Goal: Task Accomplishment & Management: Use online tool/utility

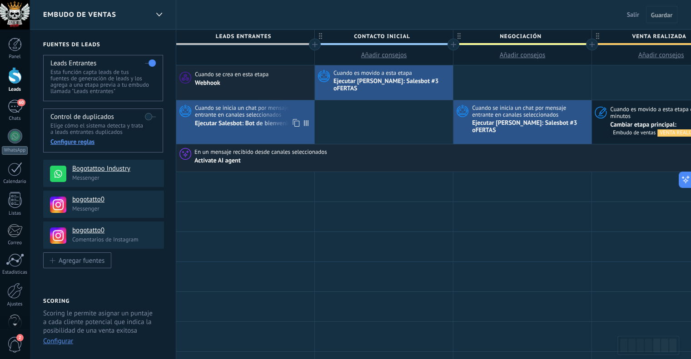
scroll to position [13, 0]
click at [652, 156] on div "Activate AI agent" at bounding box center [606, 160] width 824 height 9
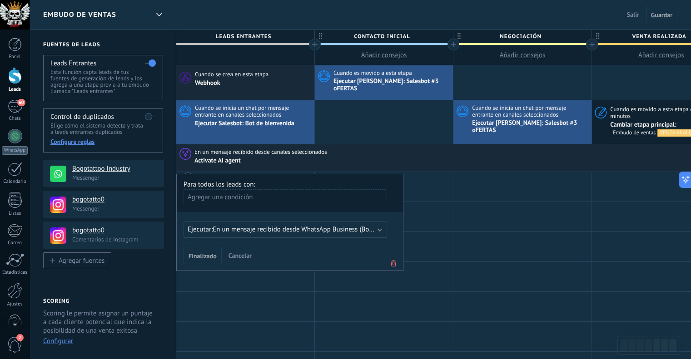
drag, startPoint x: 652, startPoint y: 151, endPoint x: 653, endPoint y: 145, distance: 6.0
click at [653, 148] on div "En un mensaje recibido desde canales seleccionados" at bounding box center [606, 152] width 824 height 8
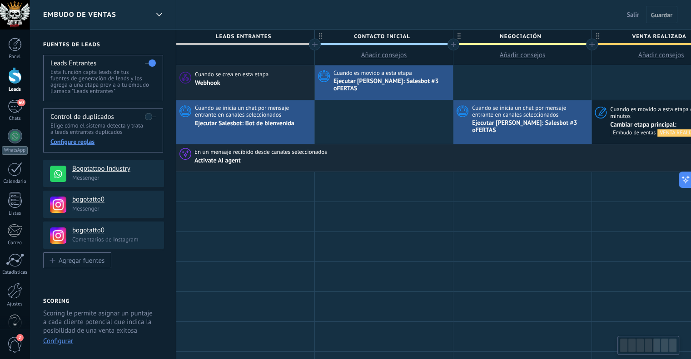
click at [662, 342] on div at bounding box center [664, 346] width 7 height 14
click at [657, 351] on div at bounding box center [656, 346] width 7 height 14
click at [662, 350] on div at bounding box center [664, 346] width 7 height 14
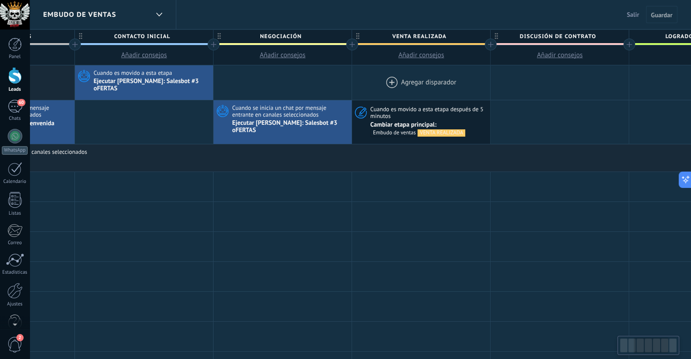
scroll to position [0, 240]
drag, startPoint x: 676, startPoint y: 67, endPoint x: 440, endPoint y: 78, distance: 235.9
click at [440, 78] on div at bounding box center [421, 82] width 138 height 35
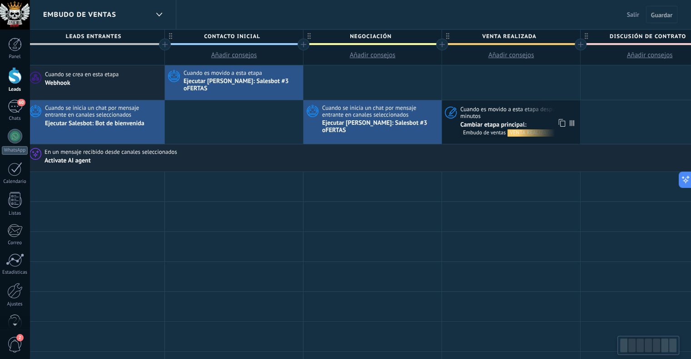
scroll to position [0, 148]
drag, startPoint x: 441, startPoint y: 78, endPoint x: 460, endPoint y: 111, distance: 38.6
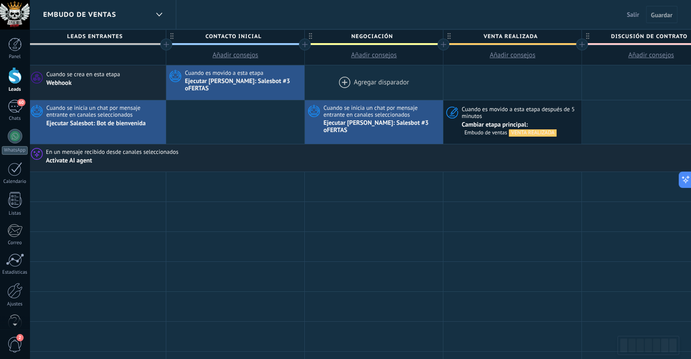
click at [369, 80] on div at bounding box center [374, 82] width 138 height 35
click at [339, 79] on div at bounding box center [374, 82] width 138 height 35
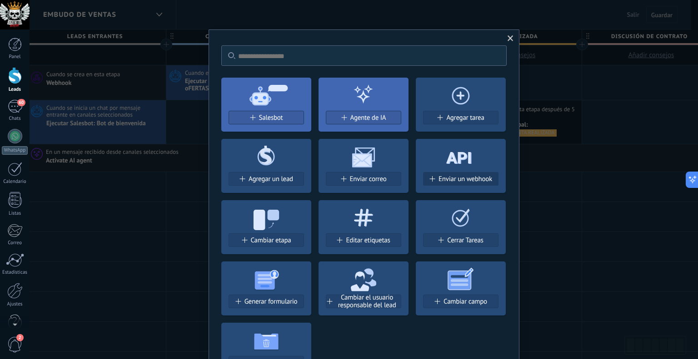
click at [447, 179] on span "Enviar un webhook" at bounding box center [465, 179] width 54 height 8
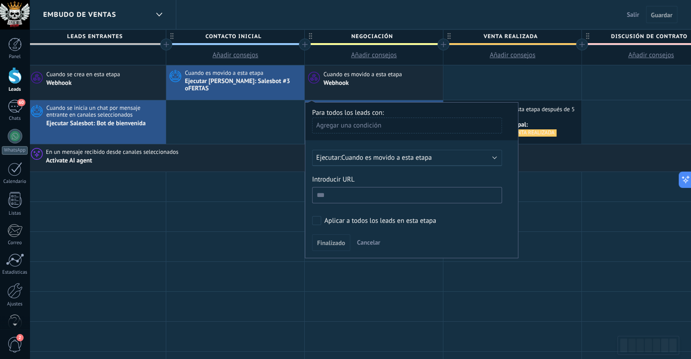
click at [360, 155] on span "Cuando es movido a esta etapa" at bounding box center [386, 157] width 90 height 9
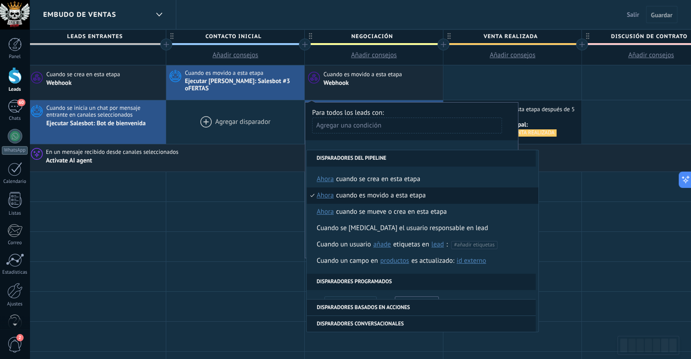
click at [282, 130] on div at bounding box center [235, 122] width 138 height 44
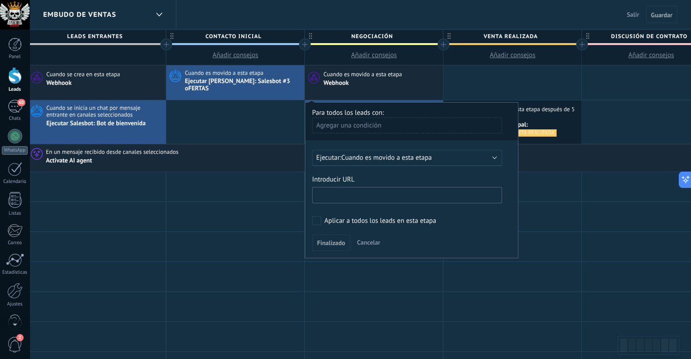
click at [352, 187] on input "text" at bounding box center [407, 195] width 190 height 16
click at [356, 85] on div "Webhook" at bounding box center [381, 83] width 117 height 9
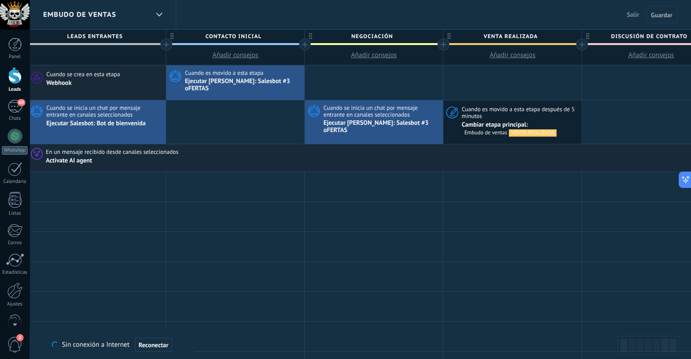
click at [356, 85] on div at bounding box center [374, 82] width 138 height 35
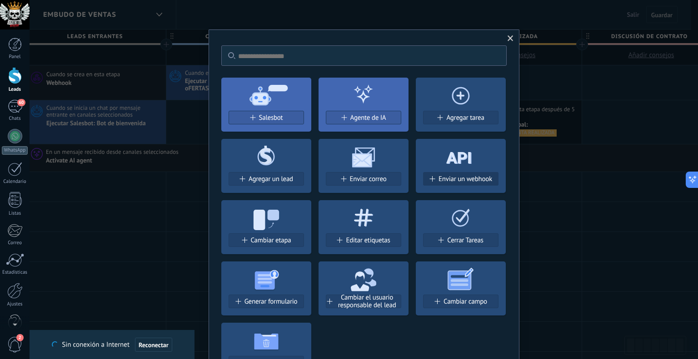
click at [458, 178] on span "Enviar un webhook" at bounding box center [465, 179] width 54 height 8
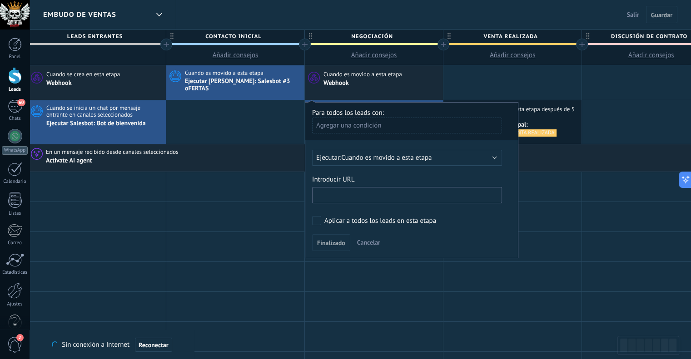
click at [367, 192] on input "text" at bounding box center [407, 195] width 190 height 16
paste input "**********"
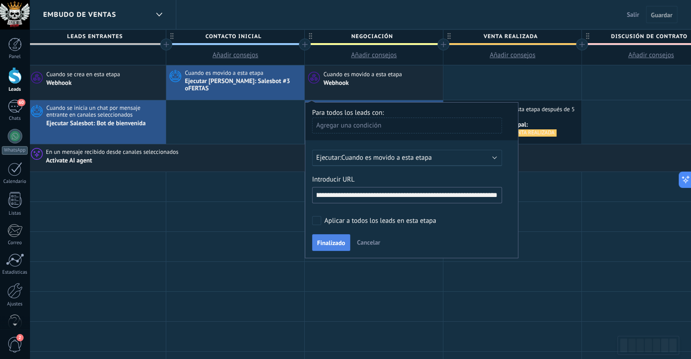
type input "**********"
click at [330, 234] on button "Finalizado" at bounding box center [331, 242] width 38 height 17
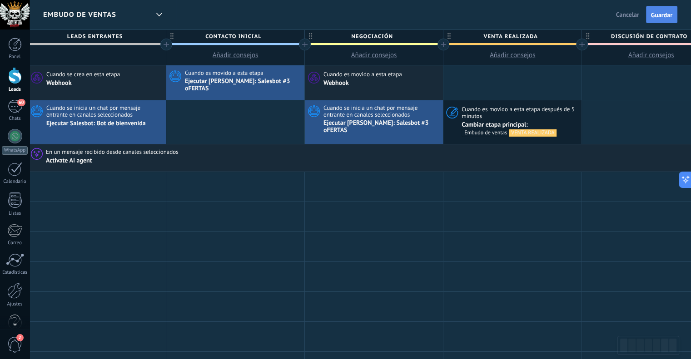
click at [667, 7] on button "Guardar" at bounding box center [661, 14] width 31 height 17
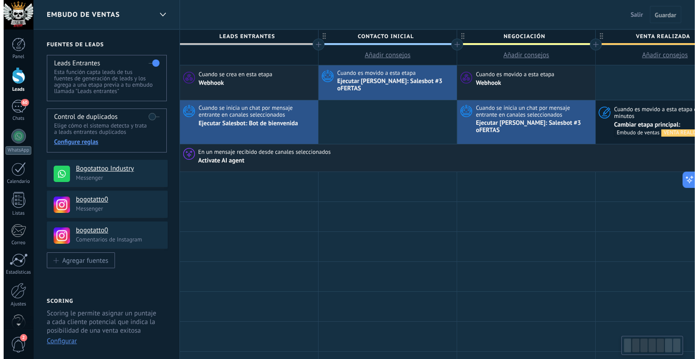
scroll to position [0, 148]
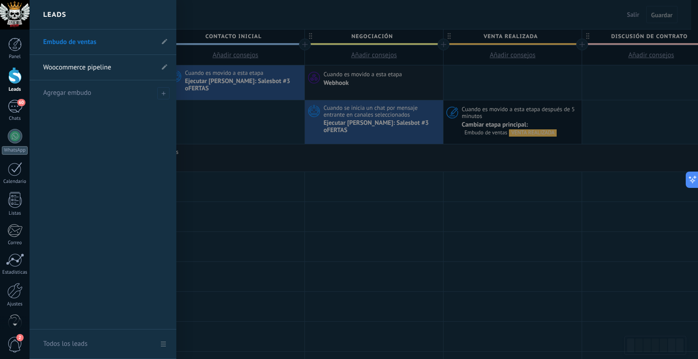
click at [16, 78] on div at bounding box center [15, 75] width 14 height 17
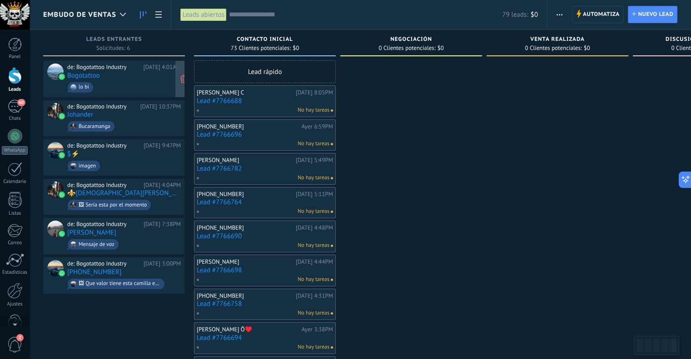
click at [111, 80] on span "lo bi" at bounding box center [124, 87] width 114 height 14
click at [87, 72] on link "Bogotattoo" at bounding box center [83, 76] width 33 height 8
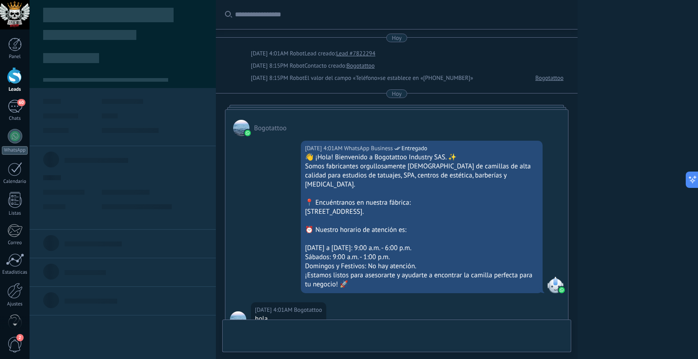
scroll to position [192, 0]
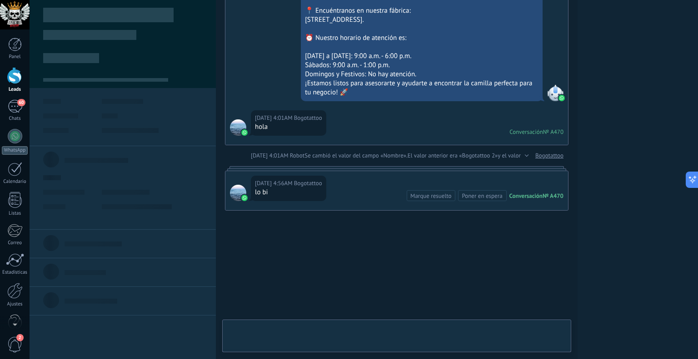
type textarea "**********"
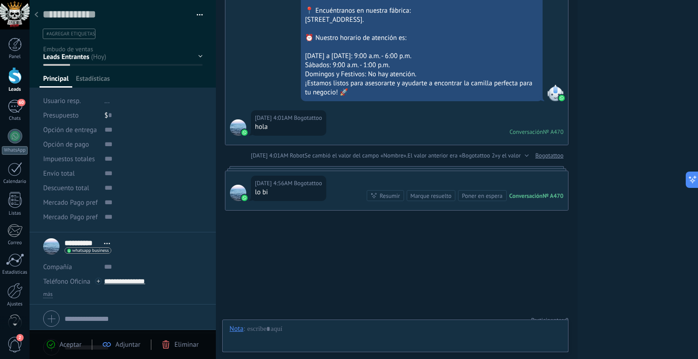
scroll to position [13, 0]
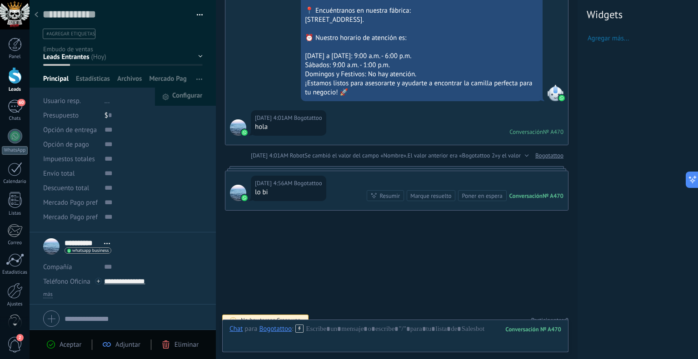
click at [196, 79] on use "button" at bounding box center [199, 79] width 6 height 1
click at [186, 91] on span "Configurar" at bounding box center [187, 97] width 30 height 18
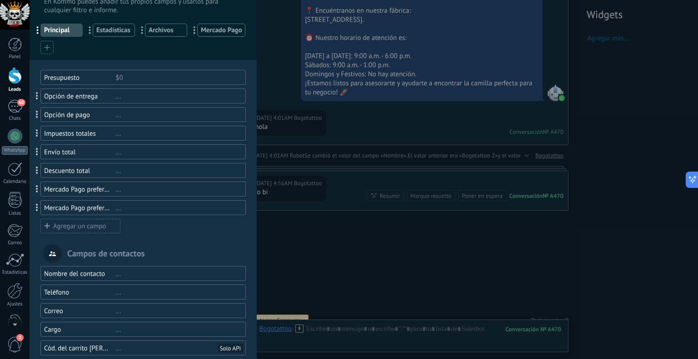
scroll to position [0, 0]
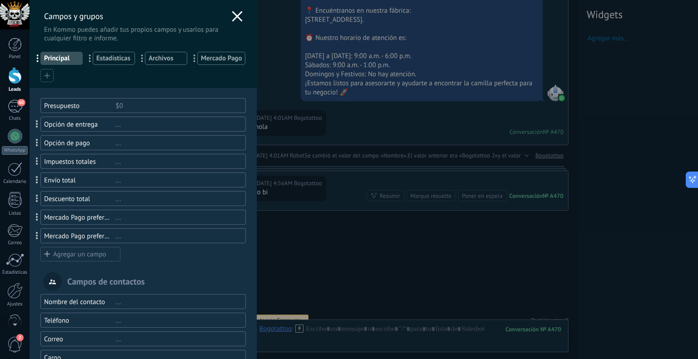
click at [50, 74] on icon at bounding box center [47, 76] width 6 height 6
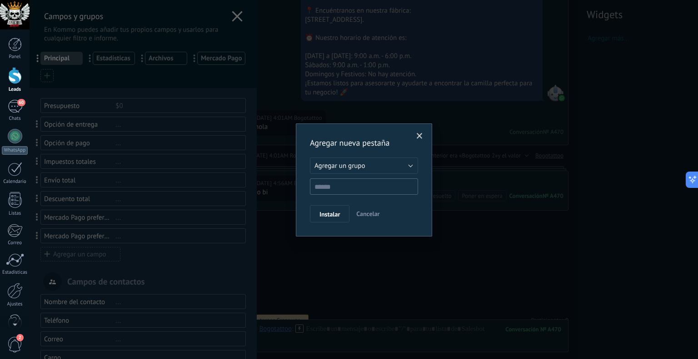
click at [105, 78] on div "Agregar nueva pestaña Agregar un grupo Listas Mercado Pago items Otros leads Ag…" at bounding box center [364, 179] width 668 height 359
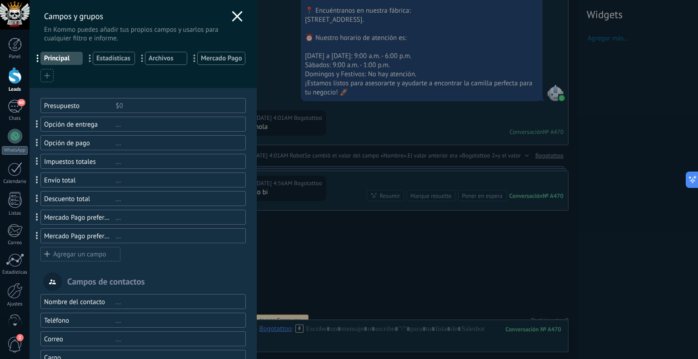
click at [49, 78] on use at bounding box center [46, 75] width 5 height 5
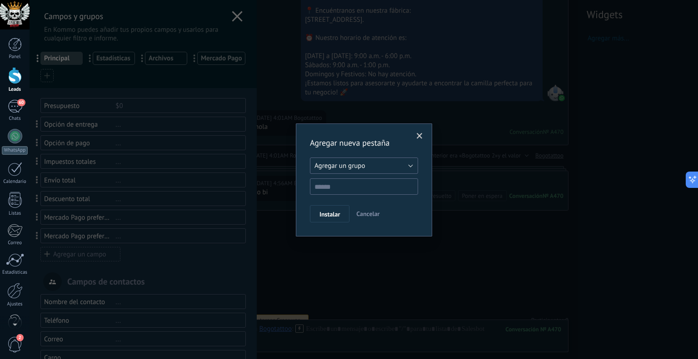
click at [377, 170] on button "Agregar un grupo" at bounding box center [364, 166] width 108 height 16
click at [416, 139] on span at bounding box center [419, 136] width 15 height 15
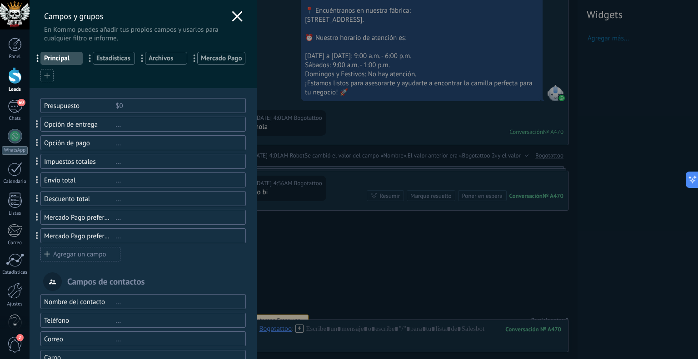
click at [233, 12] on icon at bounding box center [237, 16] width 11 height 11
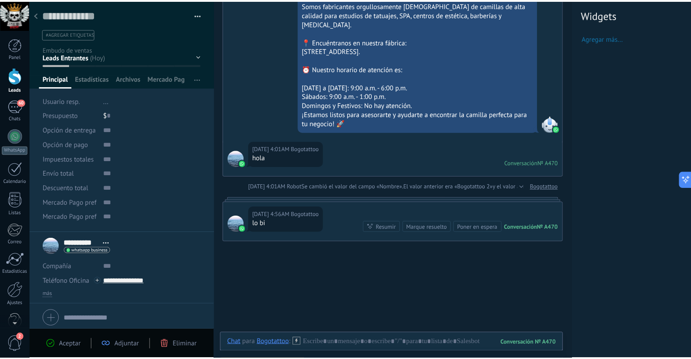
scroll to position [192, 0]
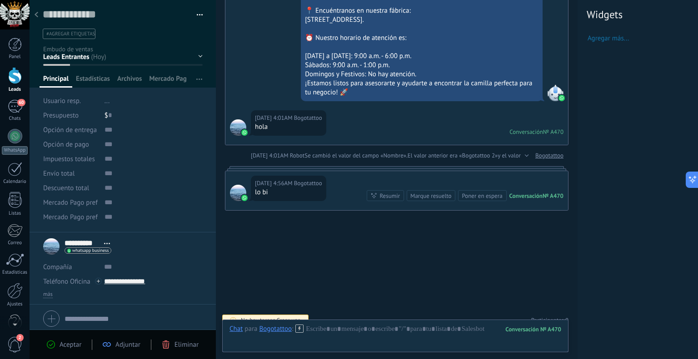
click at [615, 37] on span "Agregar más..." at bounding box center [642, 38] width 110 height 9
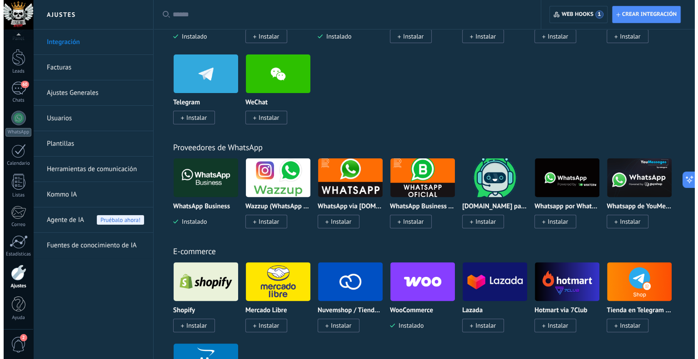
scroll to position [272, 0]
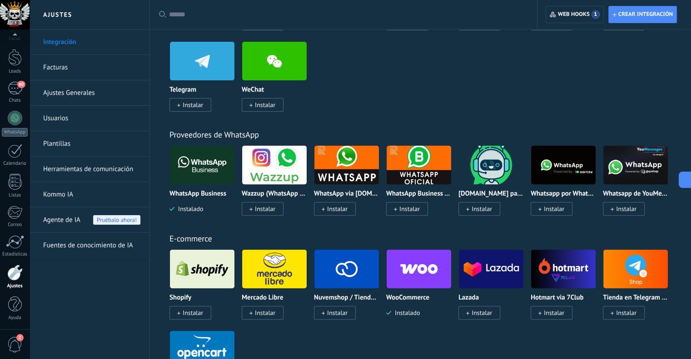
click at [60, 40] on link "Integración" at bounding box center [91, 42] width 97 height 25
click at [17, 279] on div at bounding box center [14, 273] width 15 height 16
click at [7, 274] on div at bounding box center [14, 273] width 15 height 16
click at [11, 276] on div at bounding box center [14, 273] width 15 height 16
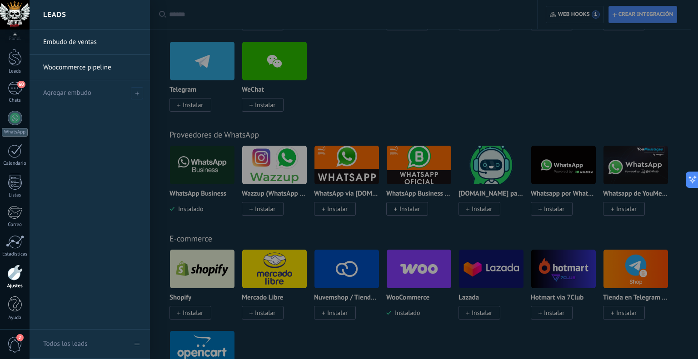
scroll to position [0, 0]
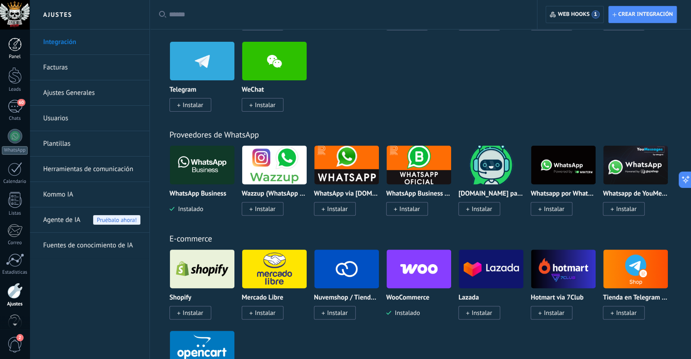
click at [13, 45] on div at bounding box center [15, 45] width 14 height 14
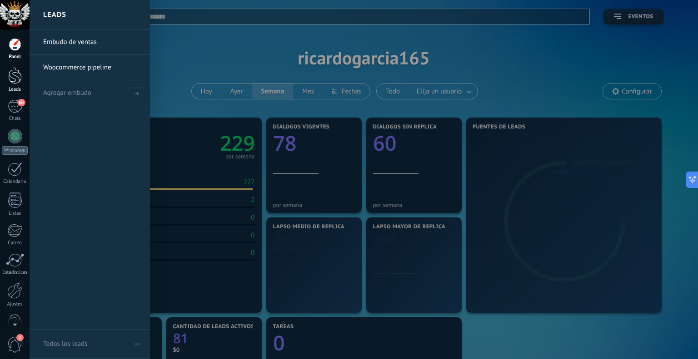
click at [14, 72] on div at bounding box center [15, 75] width 14 height 17
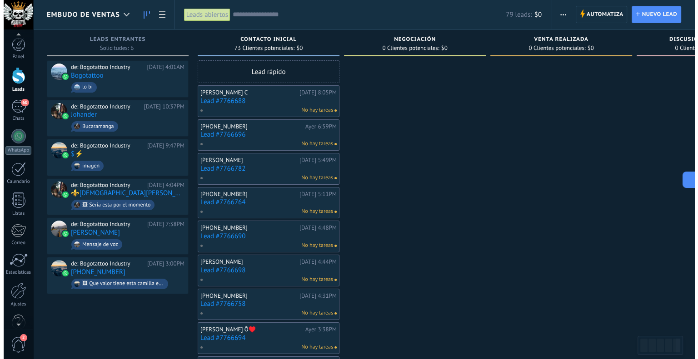
scroll to position [18, 0]
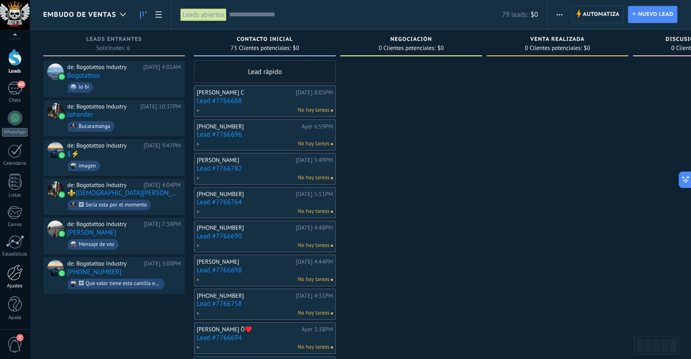
click at [15, 279] on div at bounding box center [14, 273] width 15 height 16
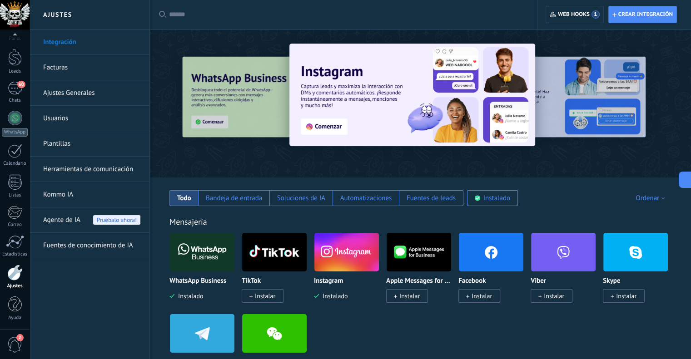
click at [79, 139] on link "Plantillas" at bounding box center [91, 143] width 97 height 25
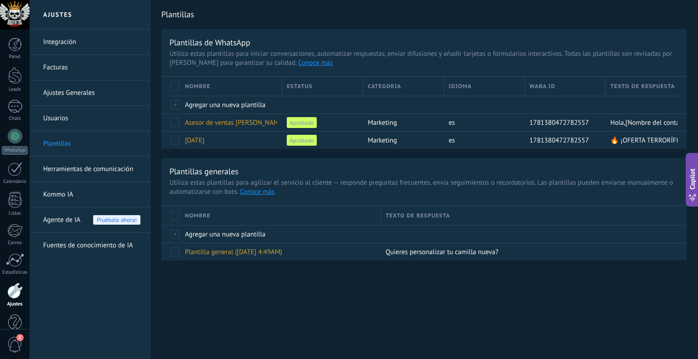
click at [137, 174] on link "Herramientas de comunicación" at bounding box center [91, 169] width 97 height 25
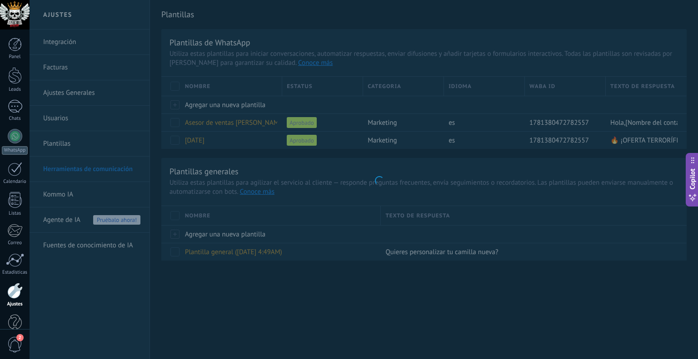
scroll to position [11, 0]
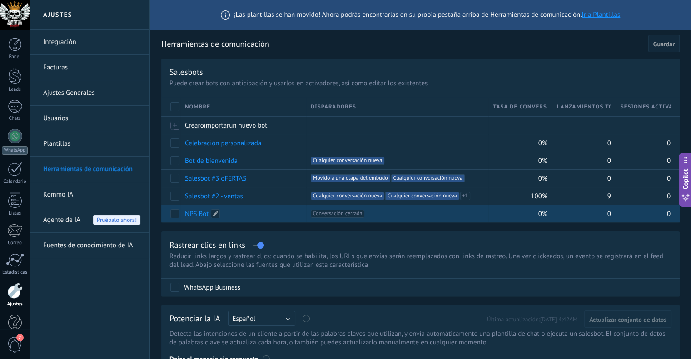
click at [196, 213] on link "NPS Bot" at bounding box center [197, 214] width 24 height 9
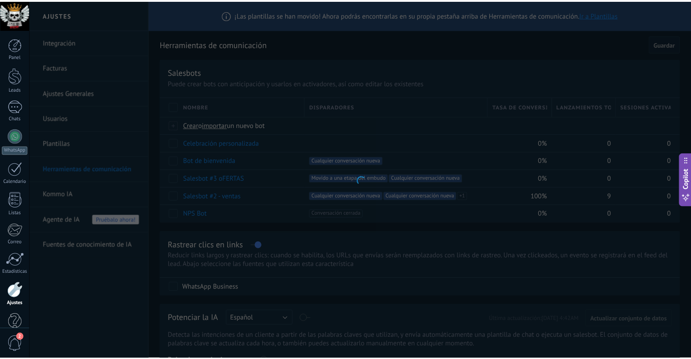
scroll to position [0, 0]
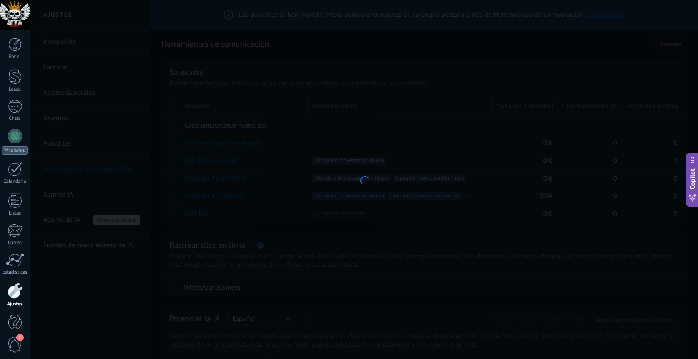
type input "*******"
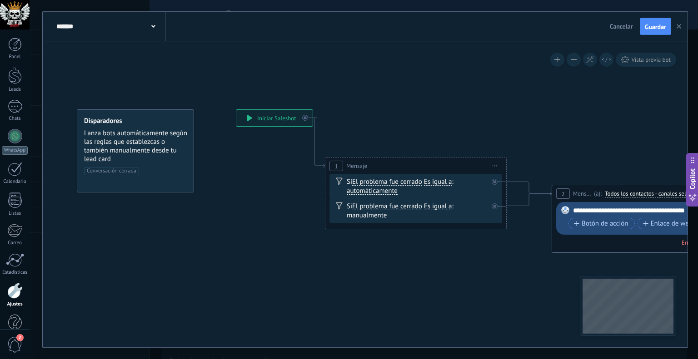
click at [683, 27] on button "button" at bounding box center [679, 26] width 14 height 17
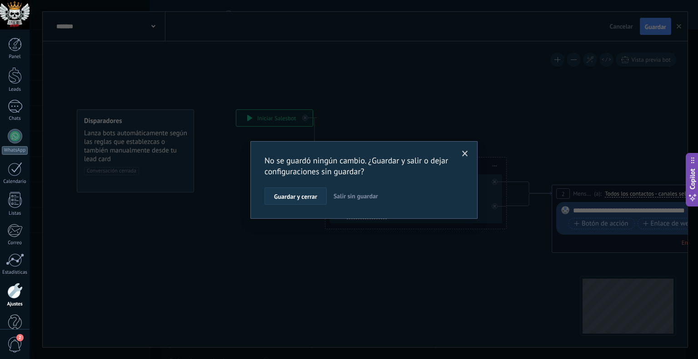
click at [321, 196] on button "Guardar y cerrar" at bounding box center [295, 196] width 62 height 17
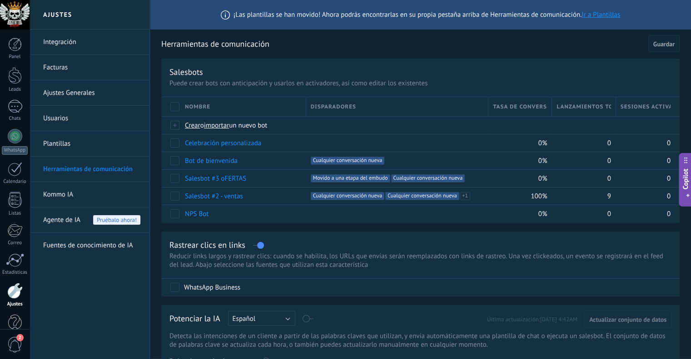
click at [61, 145] on link "Plantillas" at bounding box center [91, 143] width 97 height 25
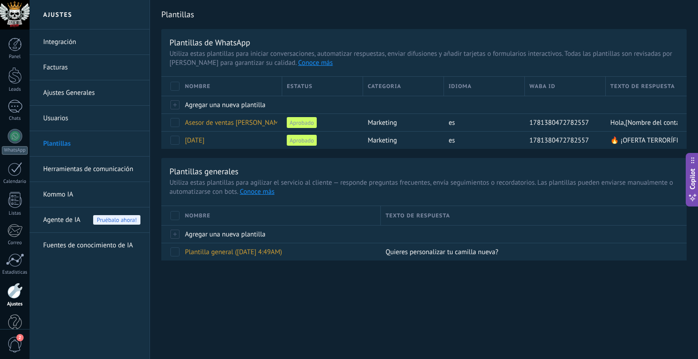
scroll to position [18, 0]
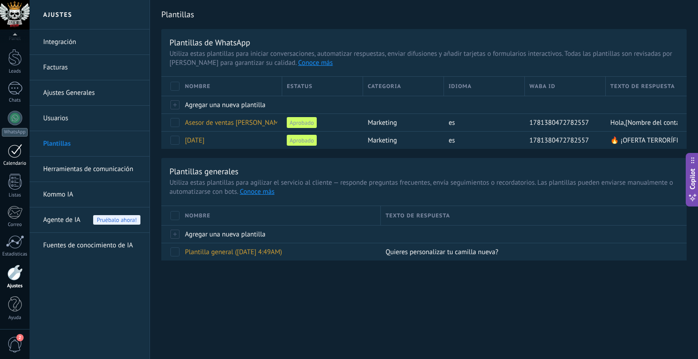
click at [25, 153] on link "Calendario" at bounding box center [15, 155] width 30 height 23
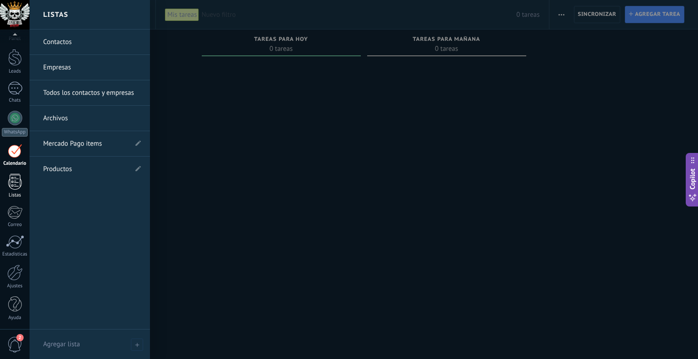
click at [18, 181] on div at bounding box center [15, 182] width 14 height 16
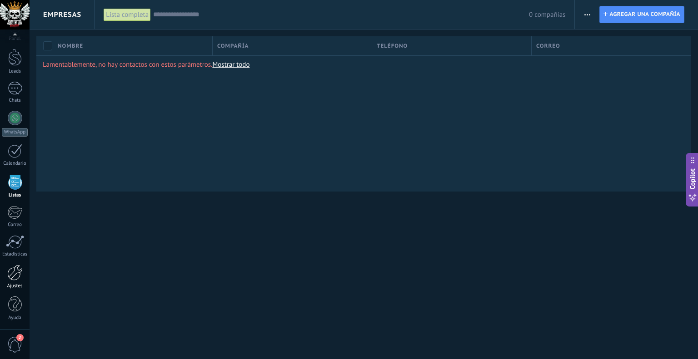
click at [15, 276] on div at bounding box center [14, 273] width 15 height 16
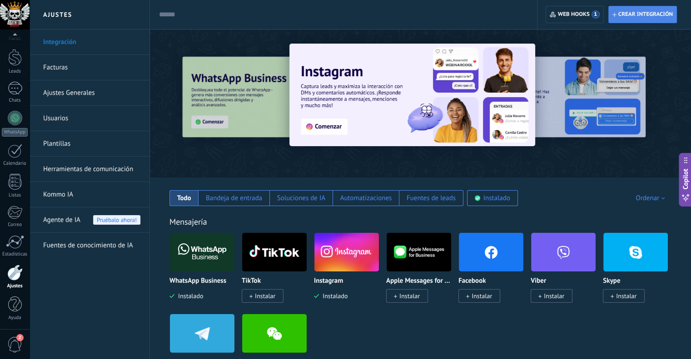
click at [634, 16] on span "Crear integración" at bounding box center [645, 14] width 54 height 7
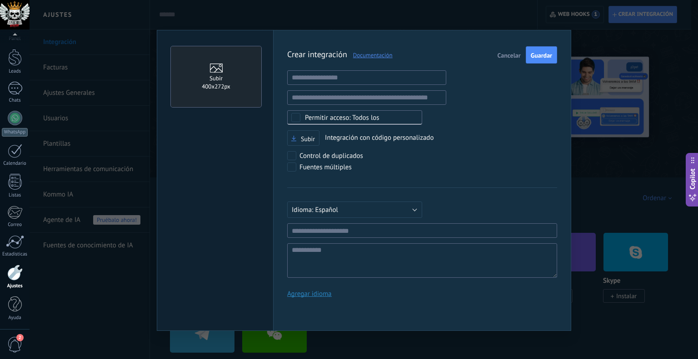
scroll to position [9, 0]
click at [352, 77] on input "text" at bounding box center [366, 77] width 159 height 15
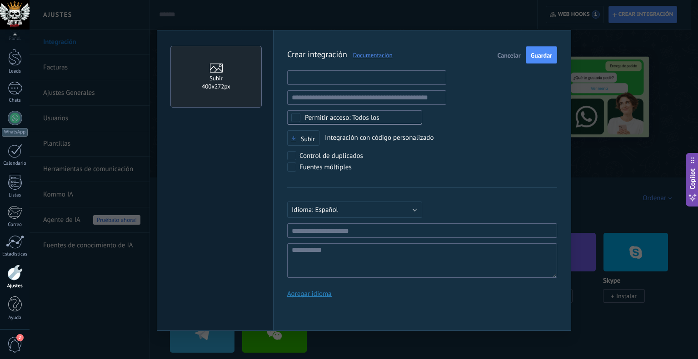
click at [332, 79] on input "text" at bounding box center [366, 77] width 159 height 15
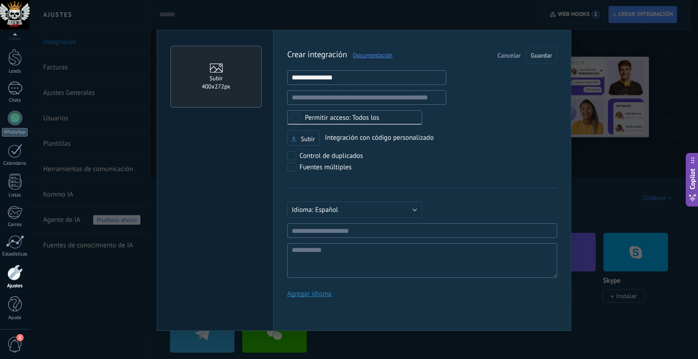
type input "**********"
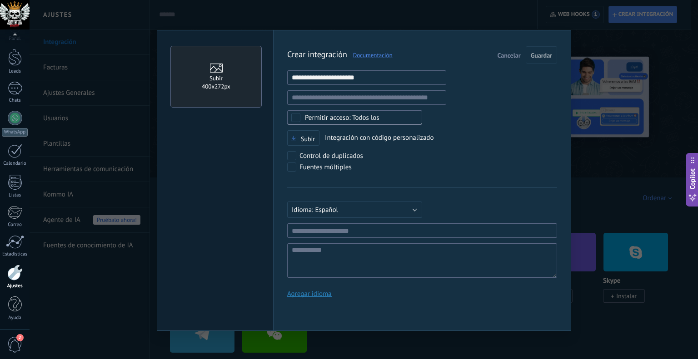
drag, startPoint x: 405, startPoint y: 79, endPoint x: 239, endPoint y: 76, distance: 166.2
click at [239, 76] on div "**********" at bounding box center [364, 180] width 414 height 301
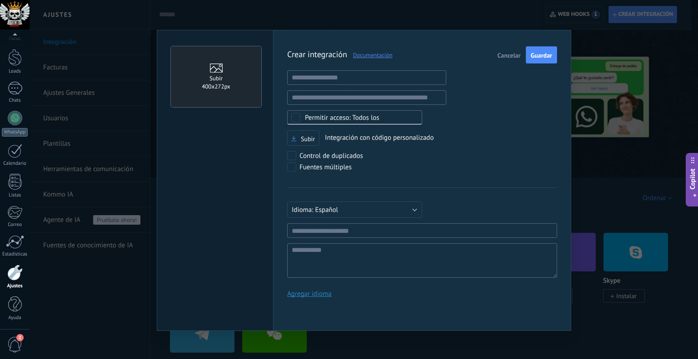
click at [411, 219] on div "Русский English Español Português Indonesia Türkçe Español Mínimo 3 caracteres …" at bounding box center [422, 233] width 270 height 90
click at [410, 224] on input "text" at bounding box center [422, 230] width 270 height 15
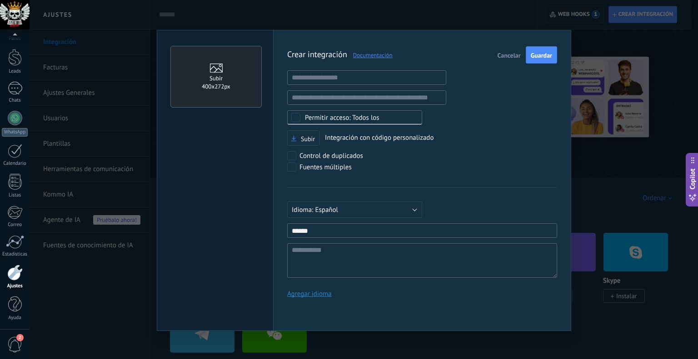
type input "******"
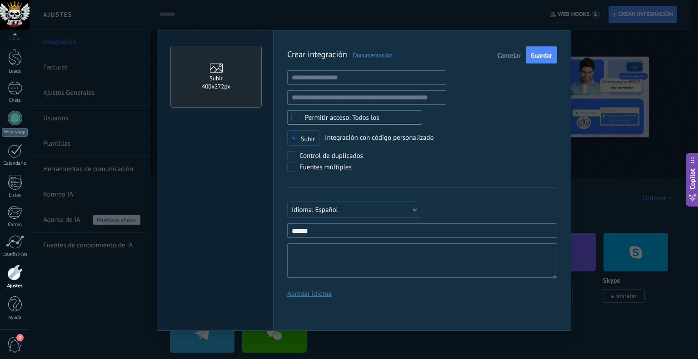
click at [385, 259] on textarea at bounding box center [422, 260] width 270 height 35
type textarea "*"
type textarea "**"
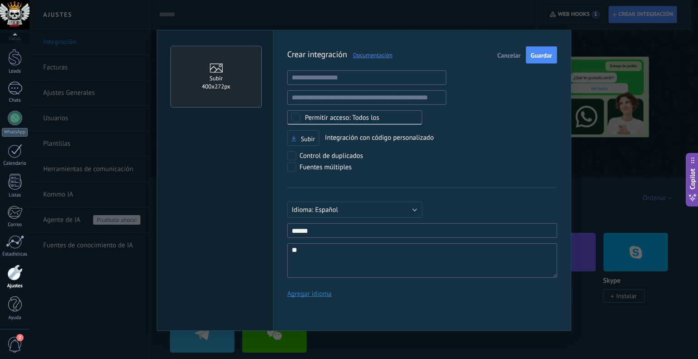
type textarea "***"
click at [541, 59] on span "Guardar" at bounding box center [540, 55] width 21 height 6
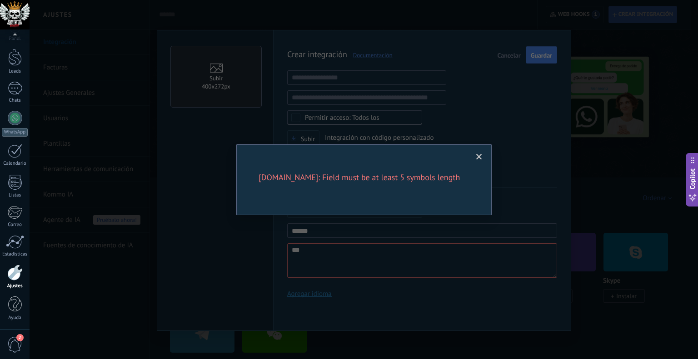
click at [471, 161] on span at bounding box center [478, 156] width 15 height 15
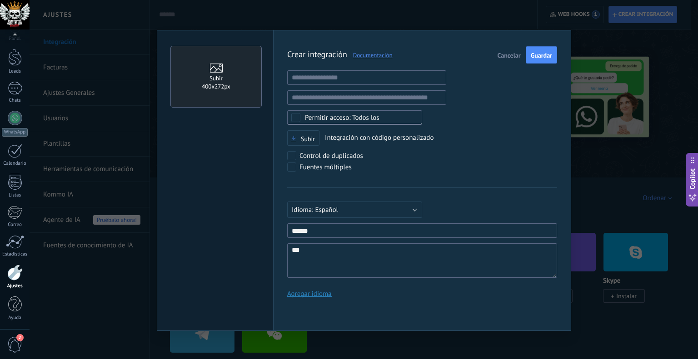
click at [354, 264] on textarea "***" at bounding box center [422, 260] width 270 height 35
type textarea "***"
type textarea "*****"
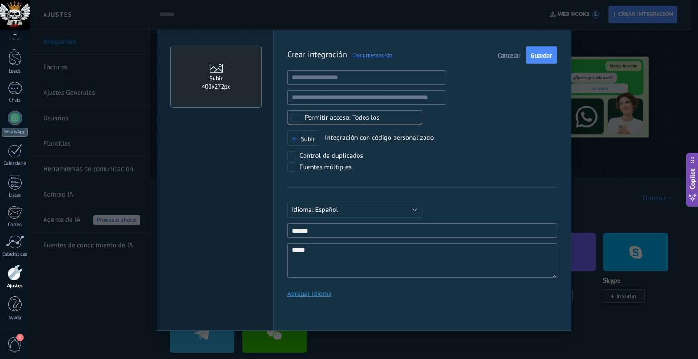
type textarea "******"
type textarea "*******"
type textarea "********"
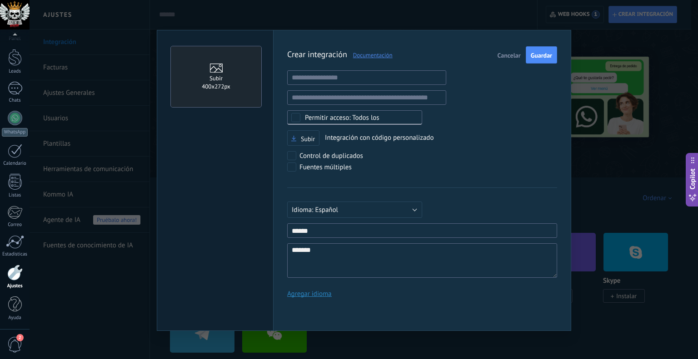
type textarea "********"
type textarea "**********"
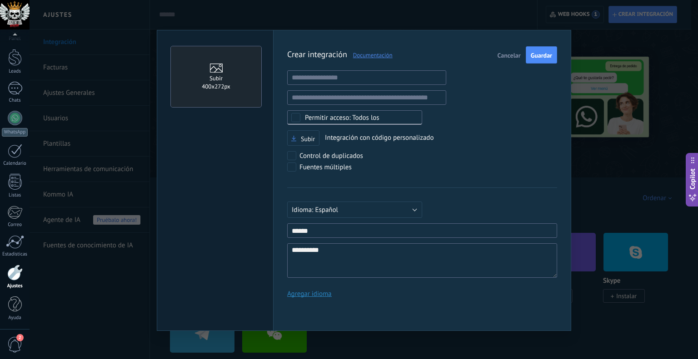
type textarea "**********"
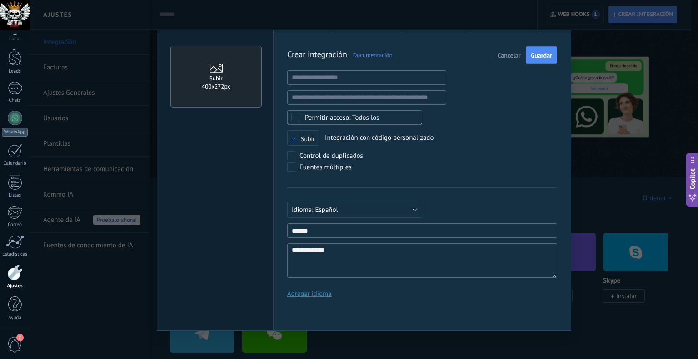
type textarea "**********"
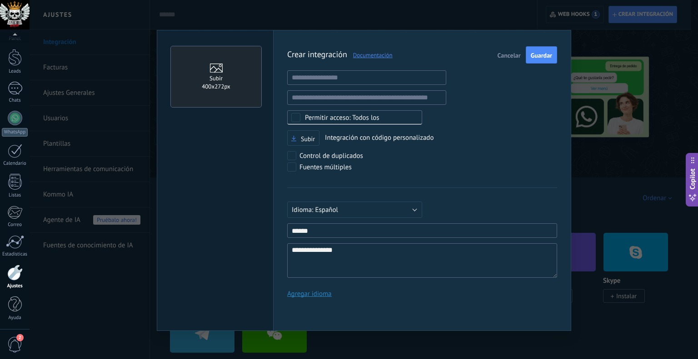
type textarea "**********"
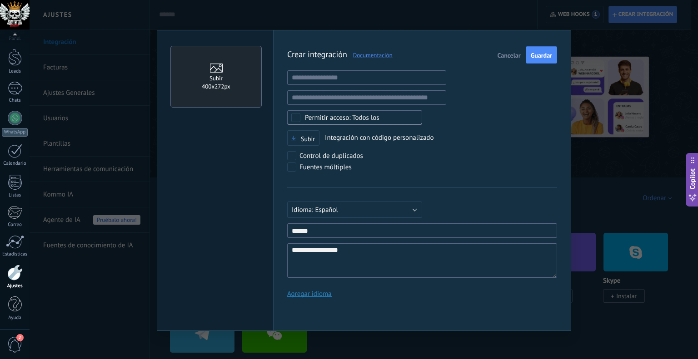
type textarea "**********"
click at [346, 118] on div "Todos los" at bounding box center [342, 117] width 74 height 7
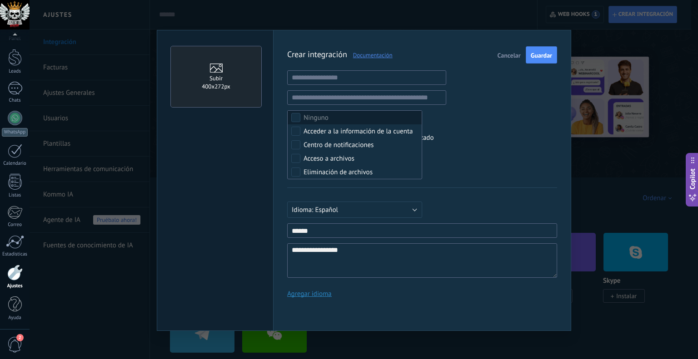
click at [346, 117] on label "Ninguno" at bounding box center [354, 118] width 134 height 14
click at [354, 117] on label "Seleccionar todo" at bounding box center [354, 118] width 134 height 14
click at [471, 125] on div "**********" at bounding box center [422, 175] width 270 height 258
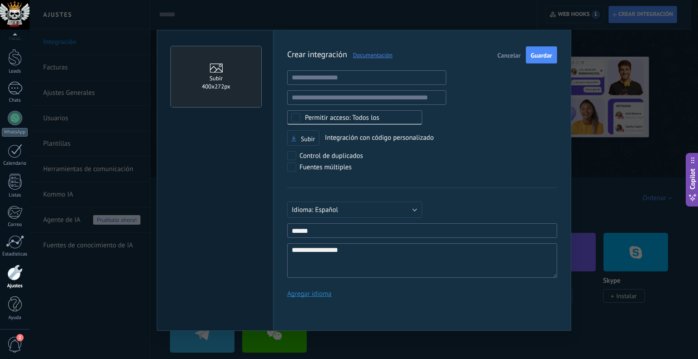
click at [540, 54] on span "Guardar" at bounding box center [540, 55] width 21 height 6
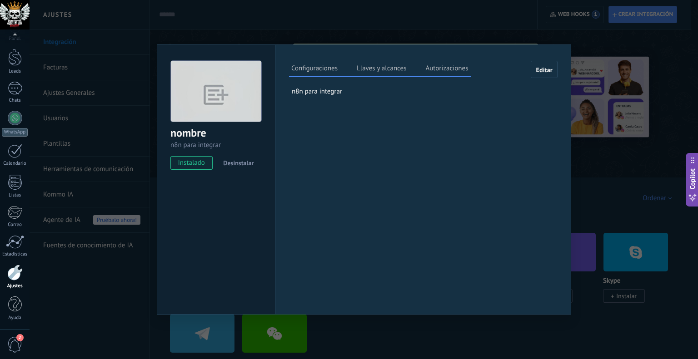
click at [373, 72] on label "Llaves y alcances" at bounding box center [381, 69] width 54 height 13
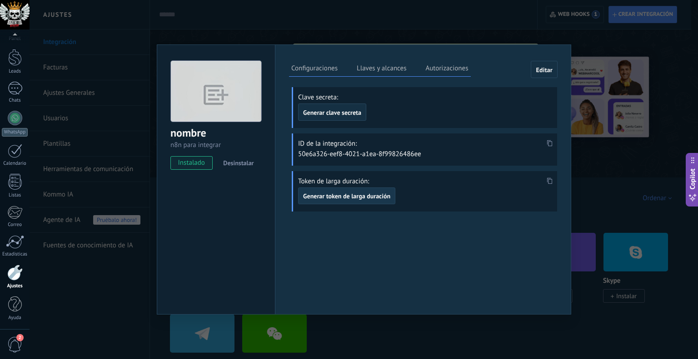
click at [362, 194] on span "Generar token de larga duración" at bounding box center [346, 196] width 87 height 6
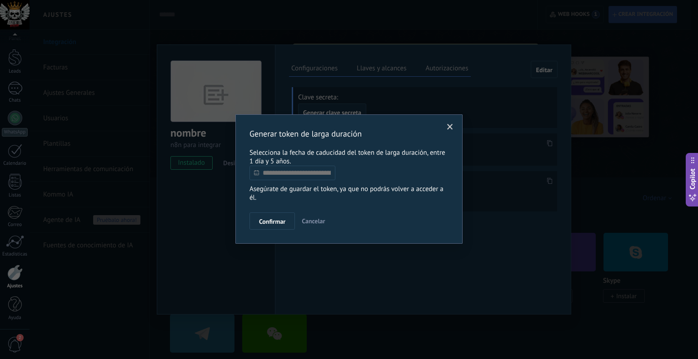
click at [254, 175] on use at bounding box center [256, 172] width 5 height 5
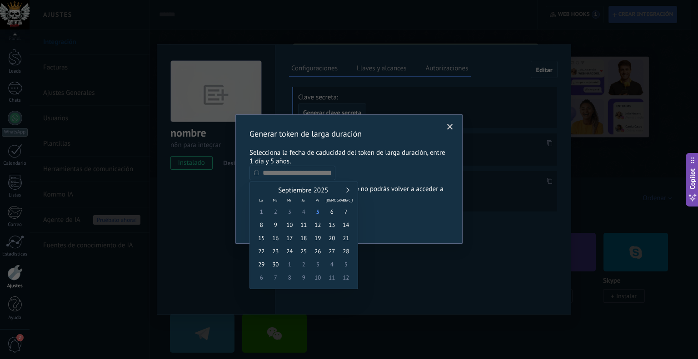
click at [346, 190] on link at bounding box center [346, 190] width 5 height 5
click at [312, 189] on span "Octubre 2025" at bounding box center [303, 190] width 20 height 9
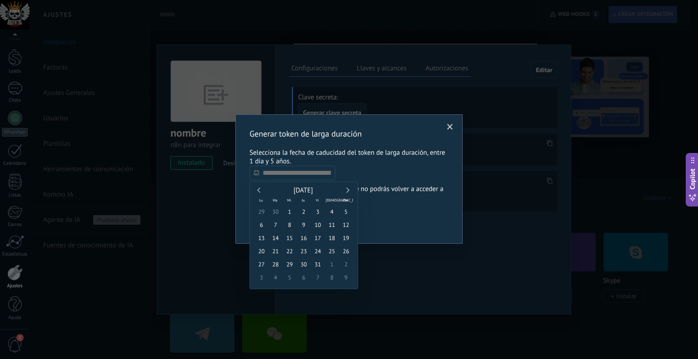
click at [351, 189] on div "Octubre 2025" at bounding box center [303, 191] width 99 height 8
click at [347, 188] on div "Octubre 2025" at bounding box center [303, 191] width 99 height 8
click at [345, 190] on link at bounding box center [346, 190] width 5 height 5
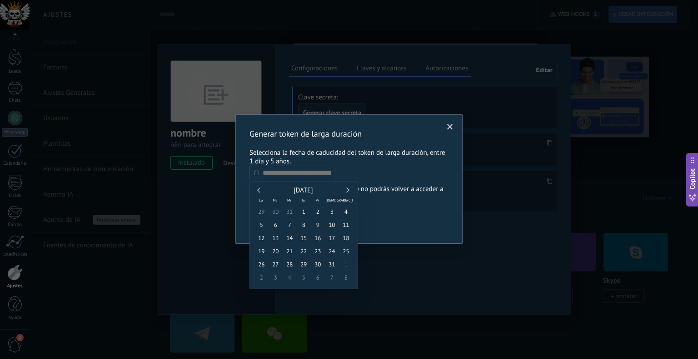
click at [345, 190] on link at bounding box center [346, 190] width 5 height 5
click at [344, 191] on div "Marzo 2026" at bounding box center [303, 191] width 99 height 8
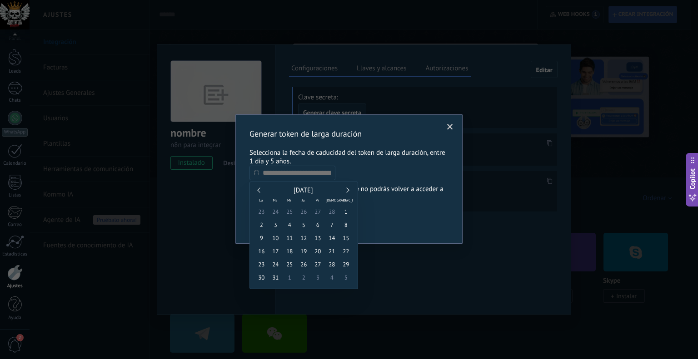
click at [344, 191] on div "Marzo 2026" at bounding box center [303, 191] width 99 height 8
click at [347, 191] on link at bounding box center [346, 190] width 5 height 5
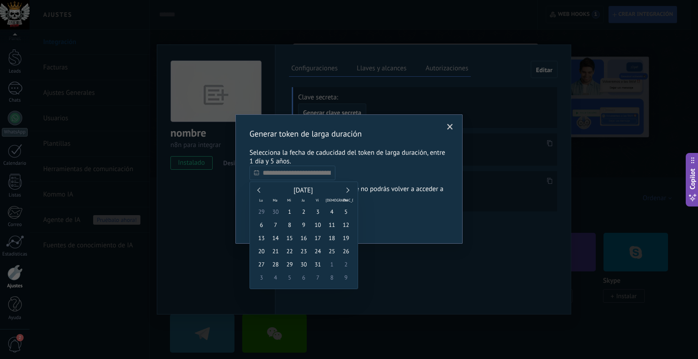
click at [347, 191] on link at bounding box center [346, 190] width 5 height 5
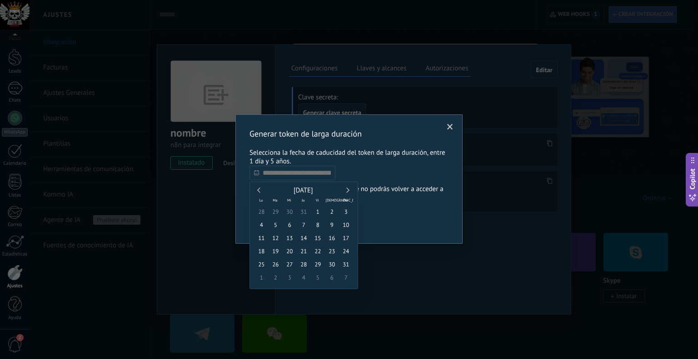
click at [347, 191] on link at bounding box center [346, 190] width 5 height 5
click at [347, 190] on link at bounding box center [346, 190] width 5 height 5
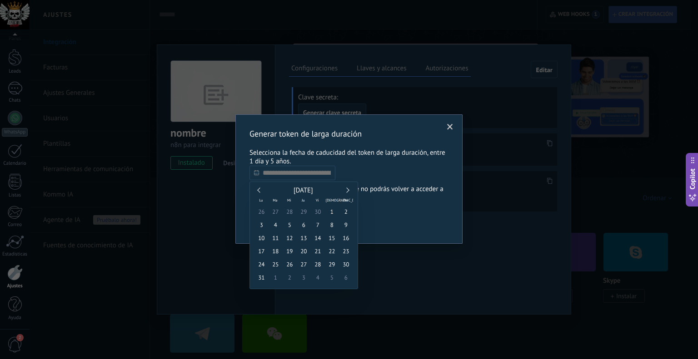
click at [347, 190] on link at bounding box center [346, 190] width 5 height 5
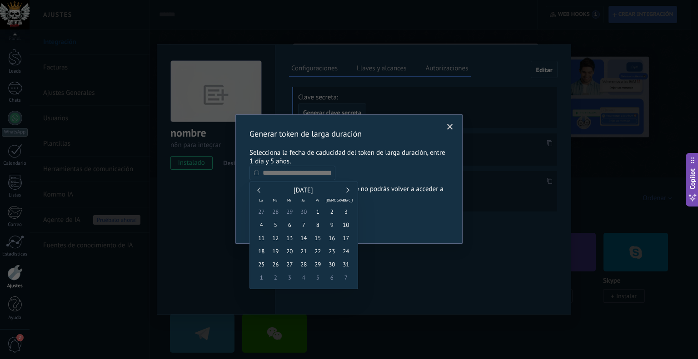
click at [347, 190] on link at bounding box center [346, 190] width 5 height 5
type input "**********"
click at [344, 266] on span "30" at bounding box center [346, 264] width 14 height 13
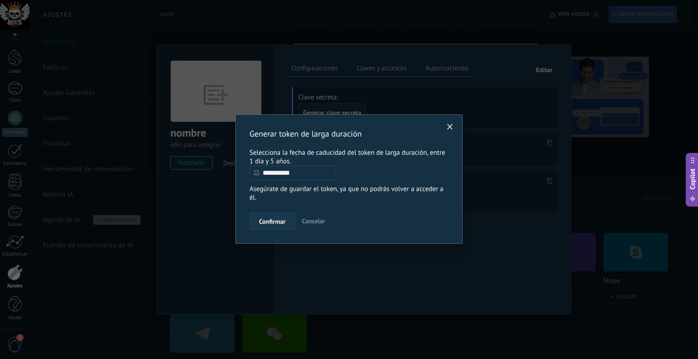
click at [270, 219] on span "Confirmar" at bounding box center [272, 221] width 26 height 6
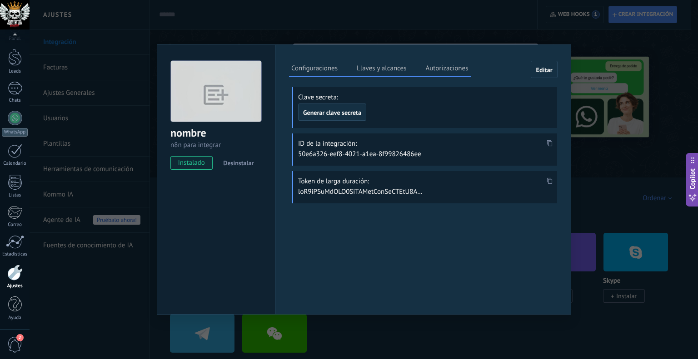
click at [550, 179] on icon at bounding box center [549, 181] width 5 height 6
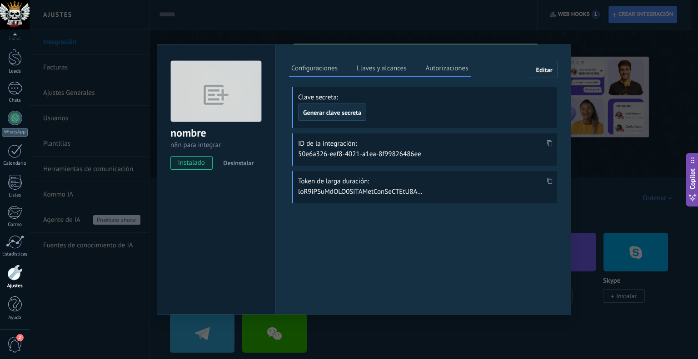
click at [549, 178] on use at bounding box center [549, 181] width 5 height 6
